Goal: Find specific page/section: Find specific page/section

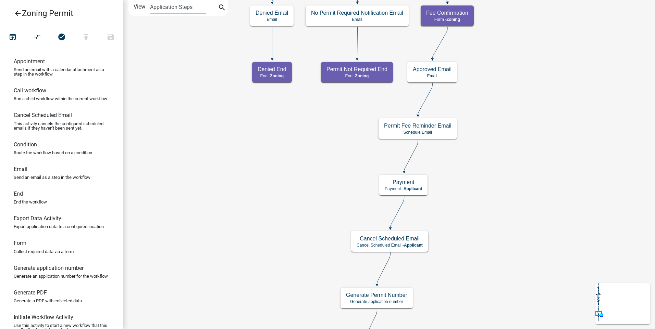
click at [18, 14] on icon "arrow_back" at bounding box center [18, 14] width 8 height 10
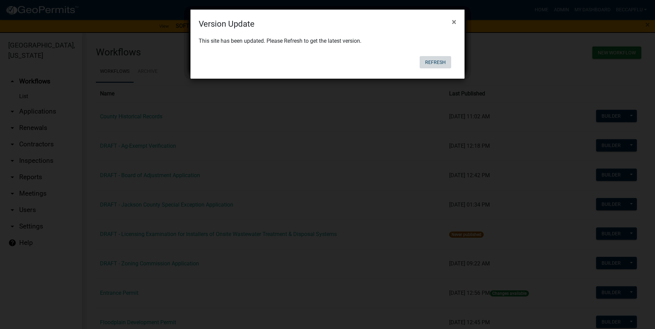
click at [435, 62] on button "Refresh" at bounding box center [436, 62] width 32 height 12
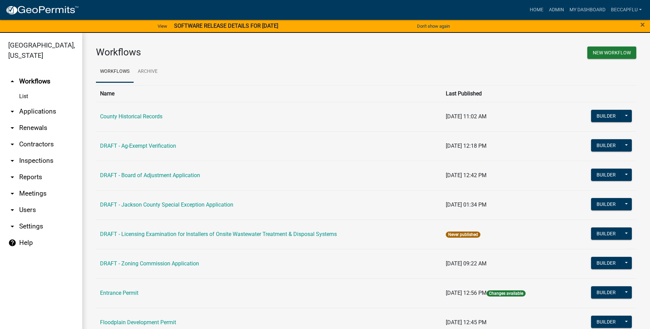
click at [36, 103] on link "arrow_drop_down Applications" at bounding box center [41, 111] width 82 height 16
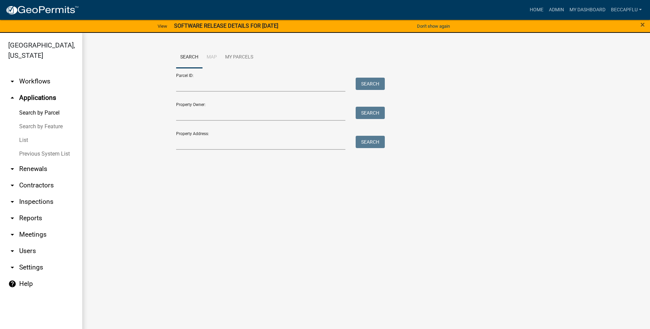
click at [27, 134] on link "List" at bounding box center [41, 141] width 82 height 14
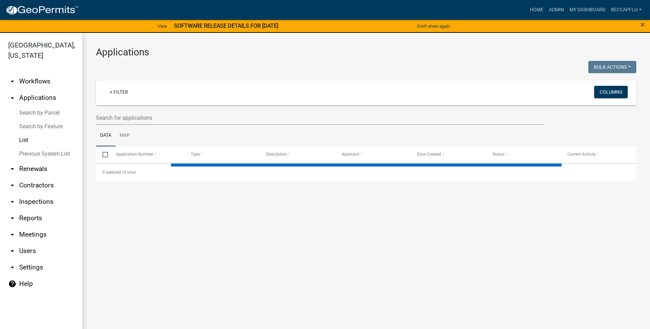
select select "3: 100"
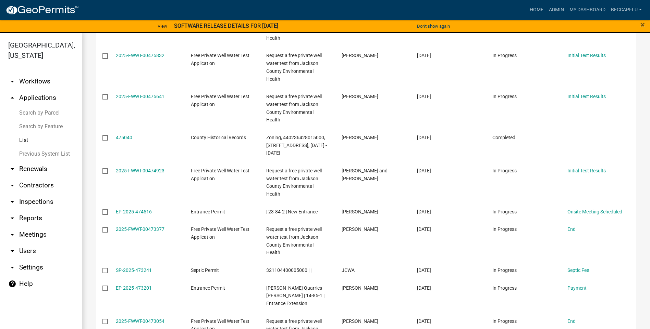
scroll to position [454, 0]
